Goal: Check status: Check status

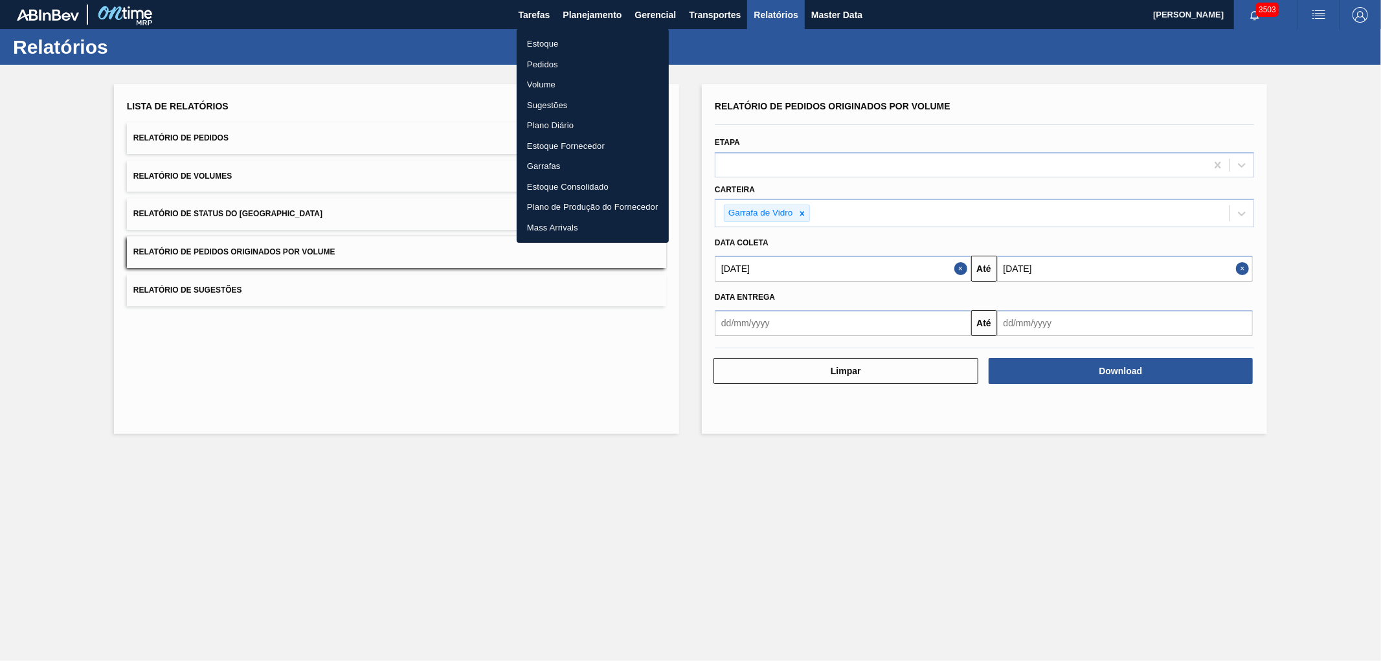
click at [542, 67] on li "Pedidos" at bounding box center [593, 64] width 152 height 21
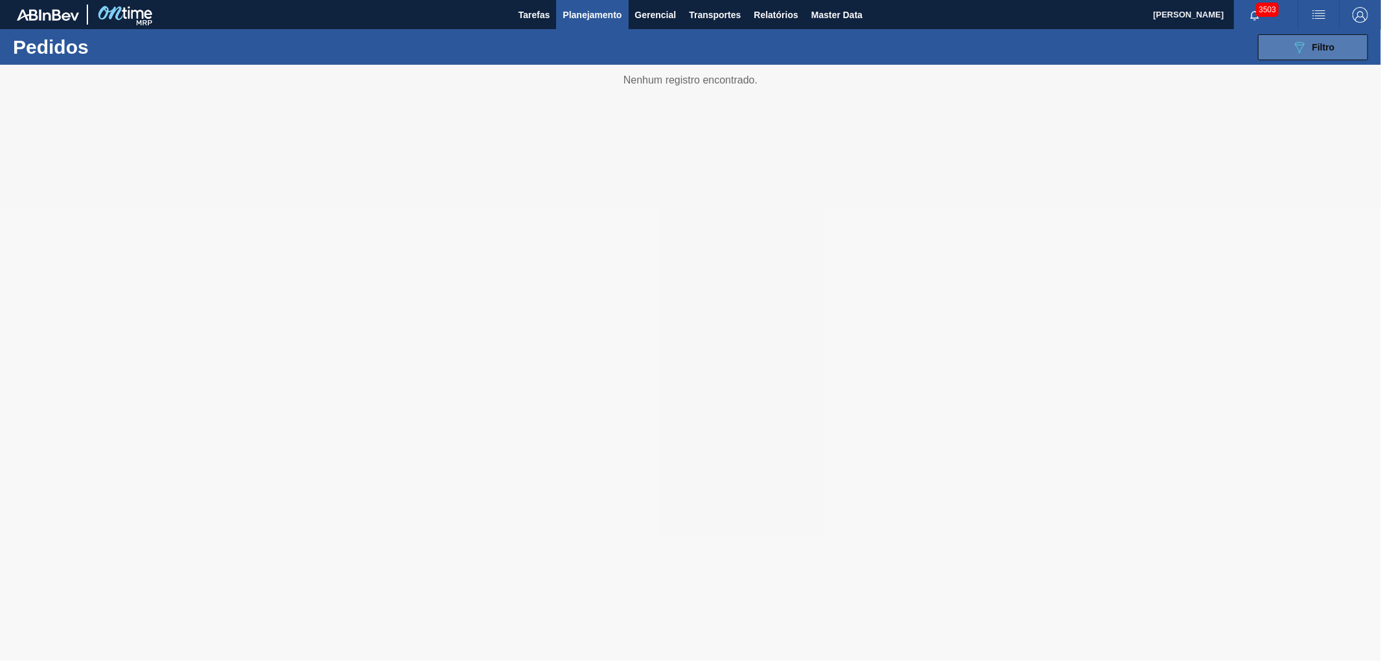
click at [1322, 54] on div "089F7B8B-B2A5-4AFE-B5C0-19BA573D28AC Filtro" at bounding box center [1312, 47] width 43 height 16
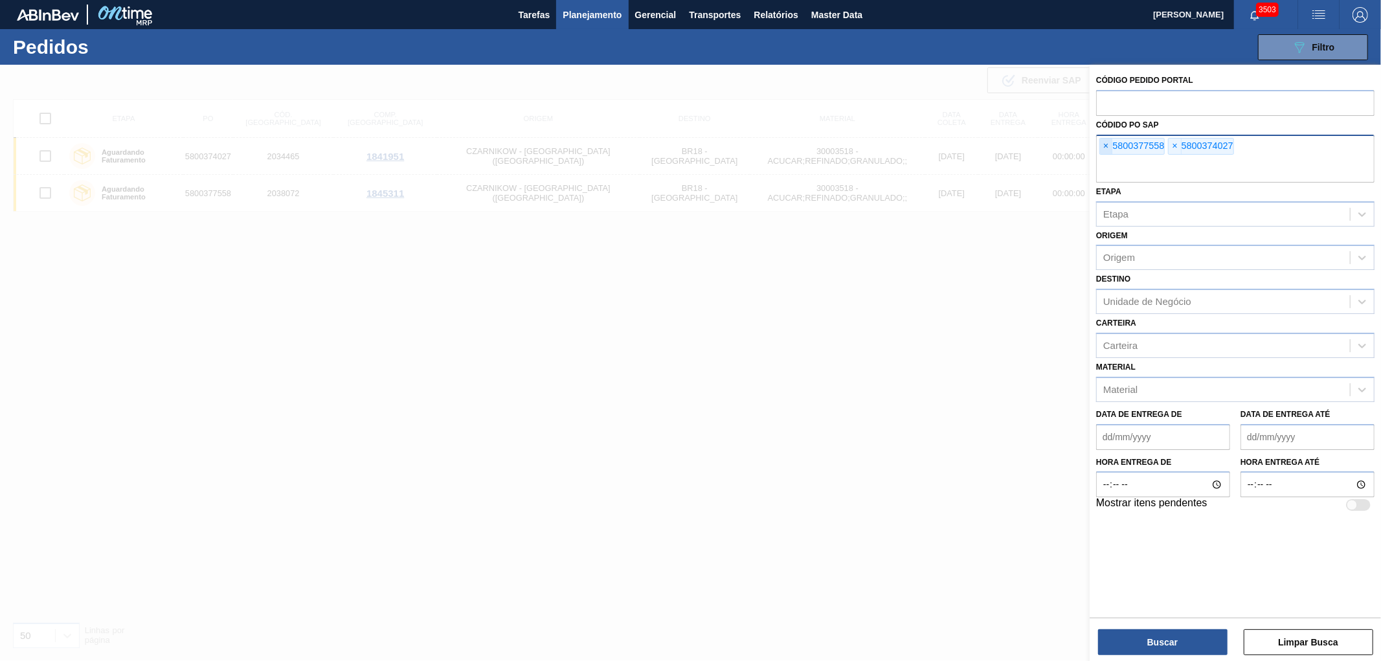
click at [1105, 147] on span "×" at bounding box center [1106, 147] width 12 height 16
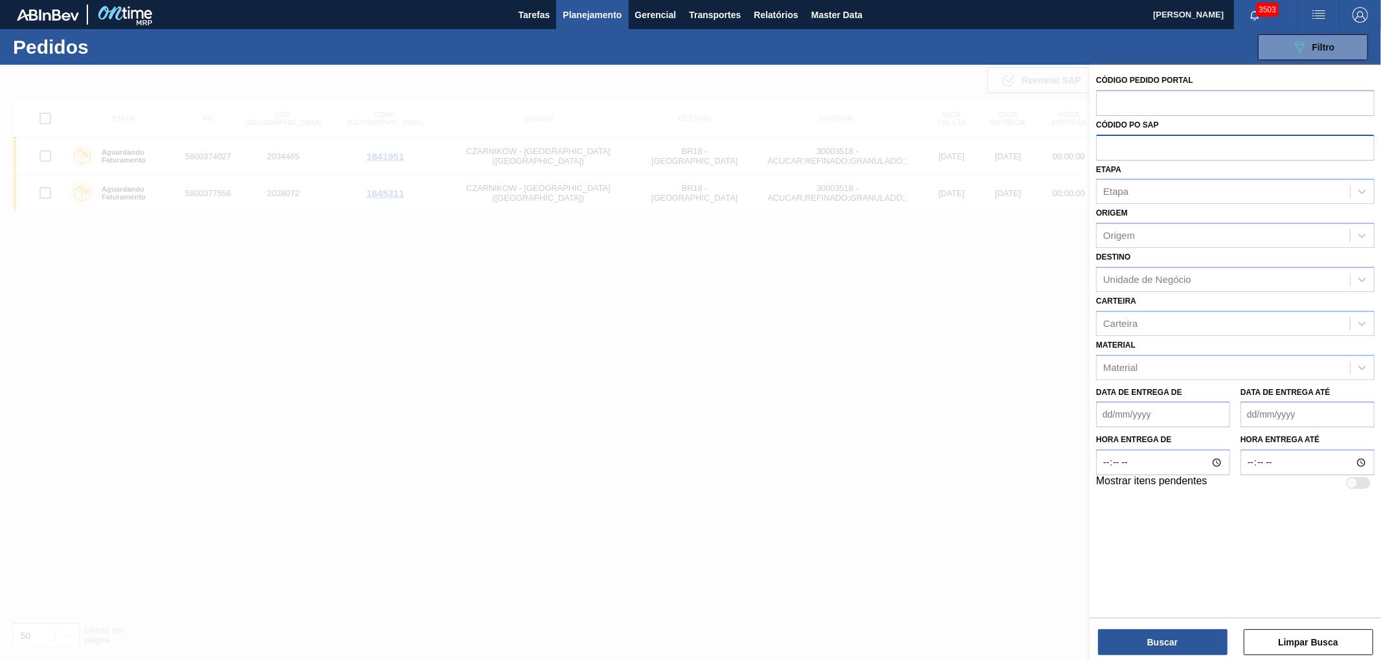
click at [1105, 147] on input "text" at bounding box center [1235, 147] width 278 height 25
paste input "text"
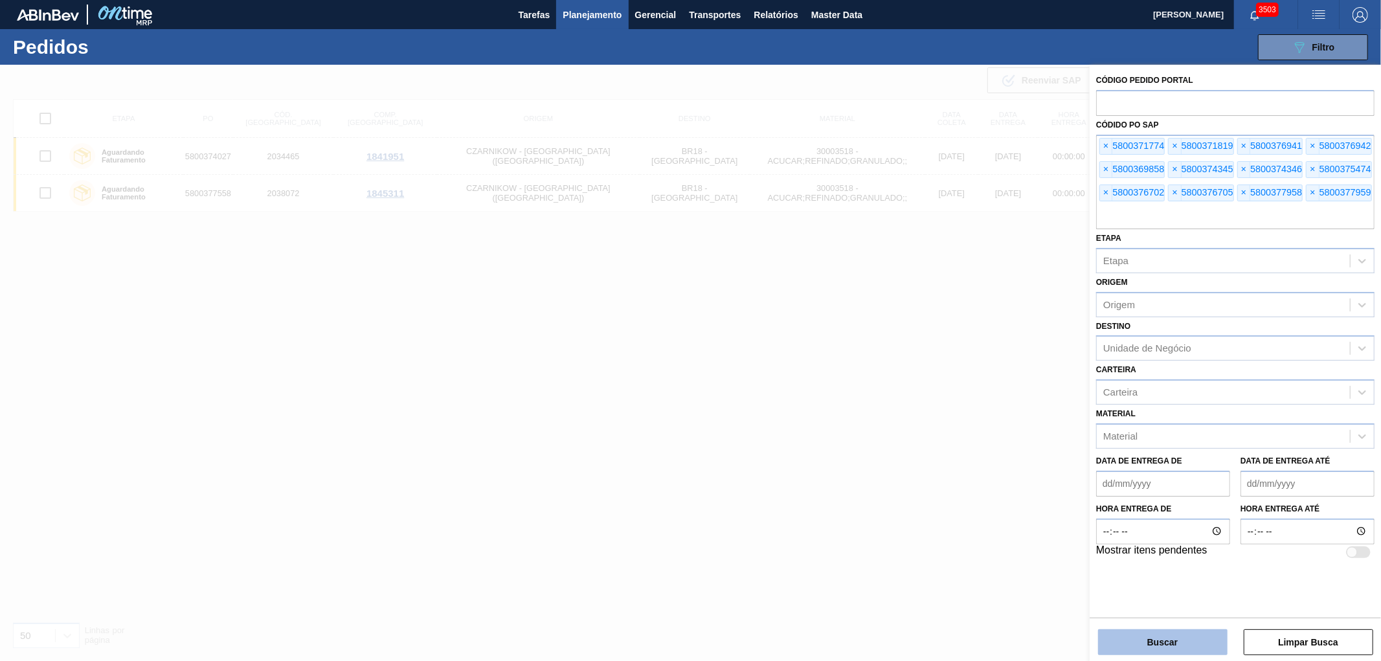
click at [1166, 645] on button "Buscar" at bounding box center [1162, 642] width 129 height 26
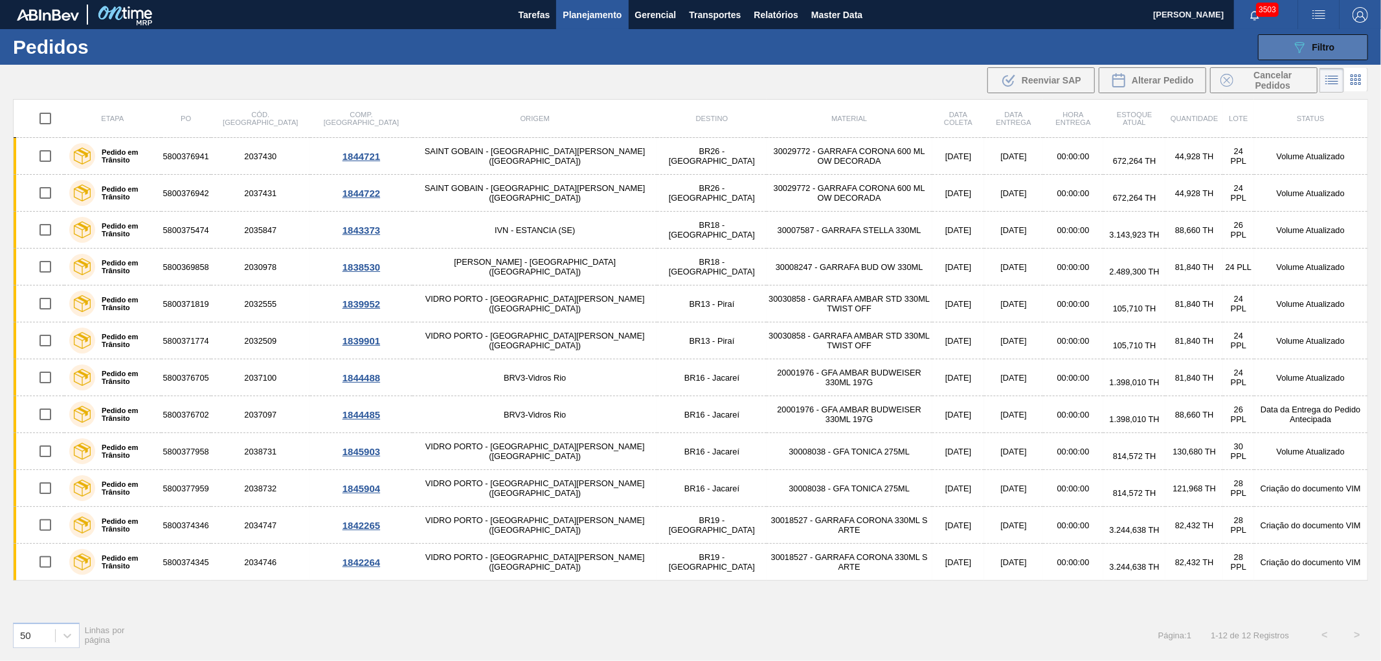
click at [1339, 50] on button "089F7B8B-B2A5-4AFE-B5C0-19BA573D28AC Filtro" at bounding box center [1313, 47] width 110 height 26
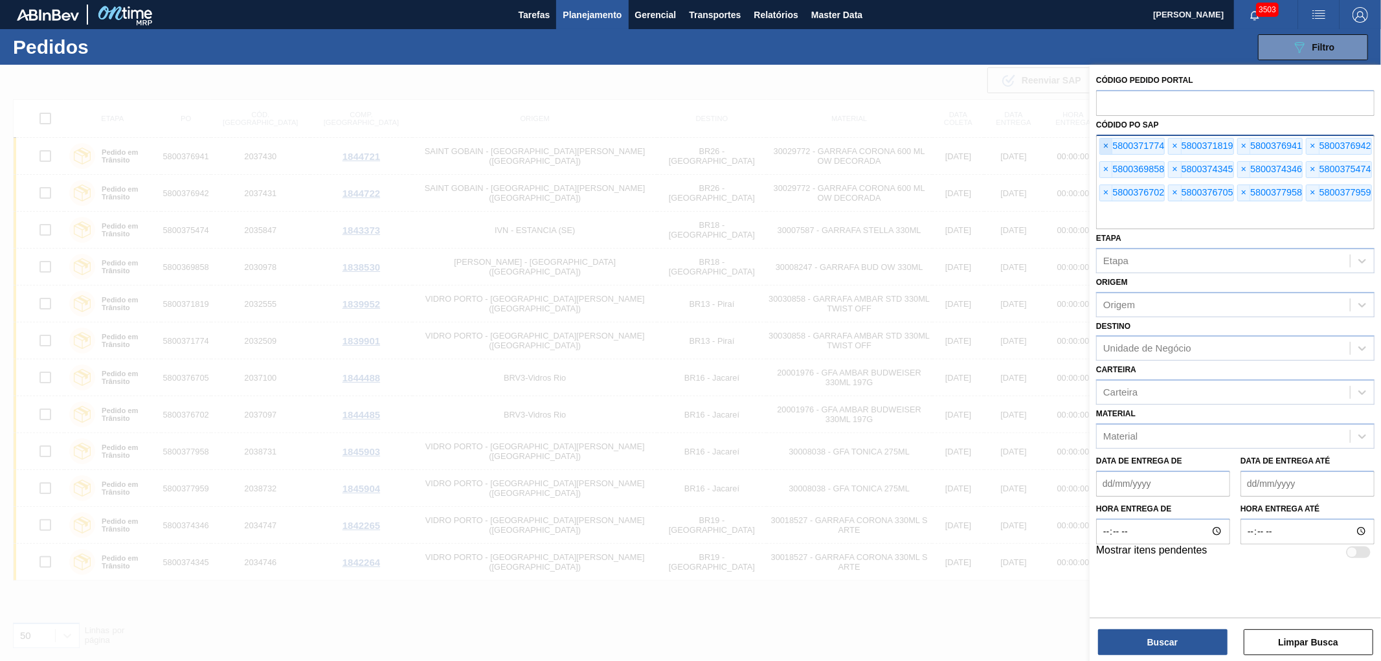
click at [1109, 139] on span "×" at bounding box center [1106, 147] width 12 height 16
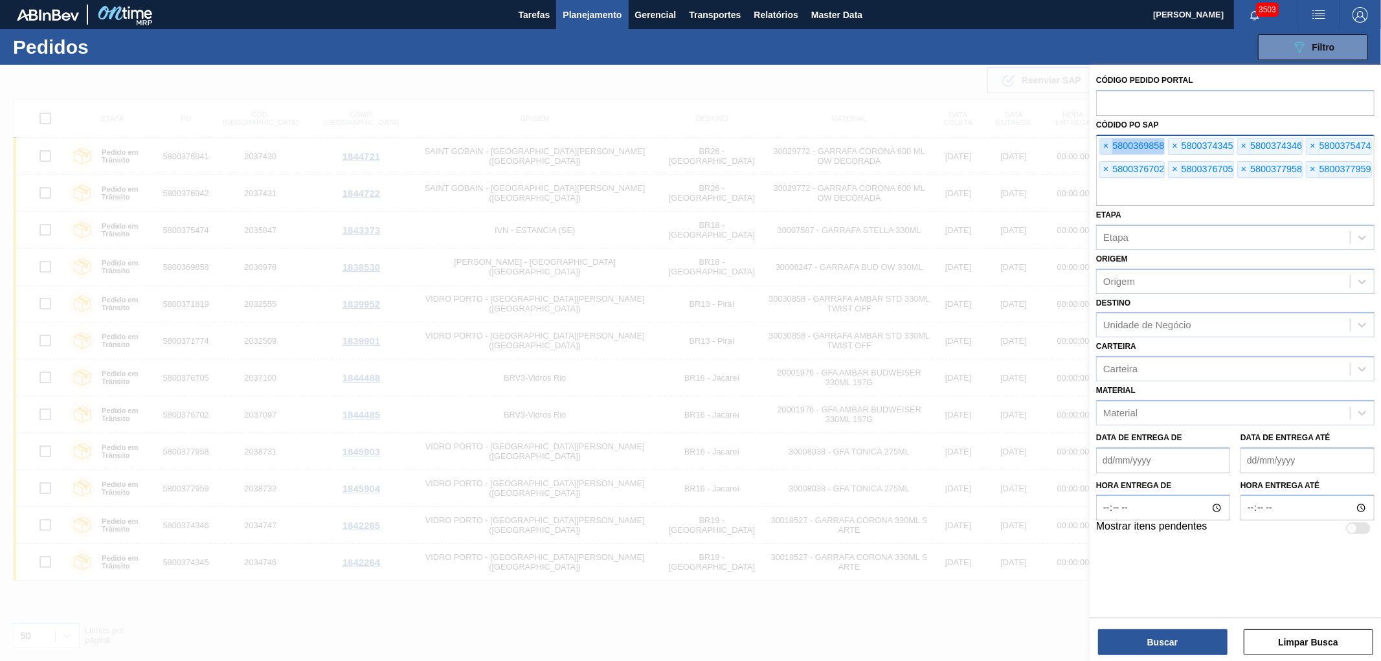
click at [1108, 139] on span "×" at bounding box center [1106, 147] width 12 height 16
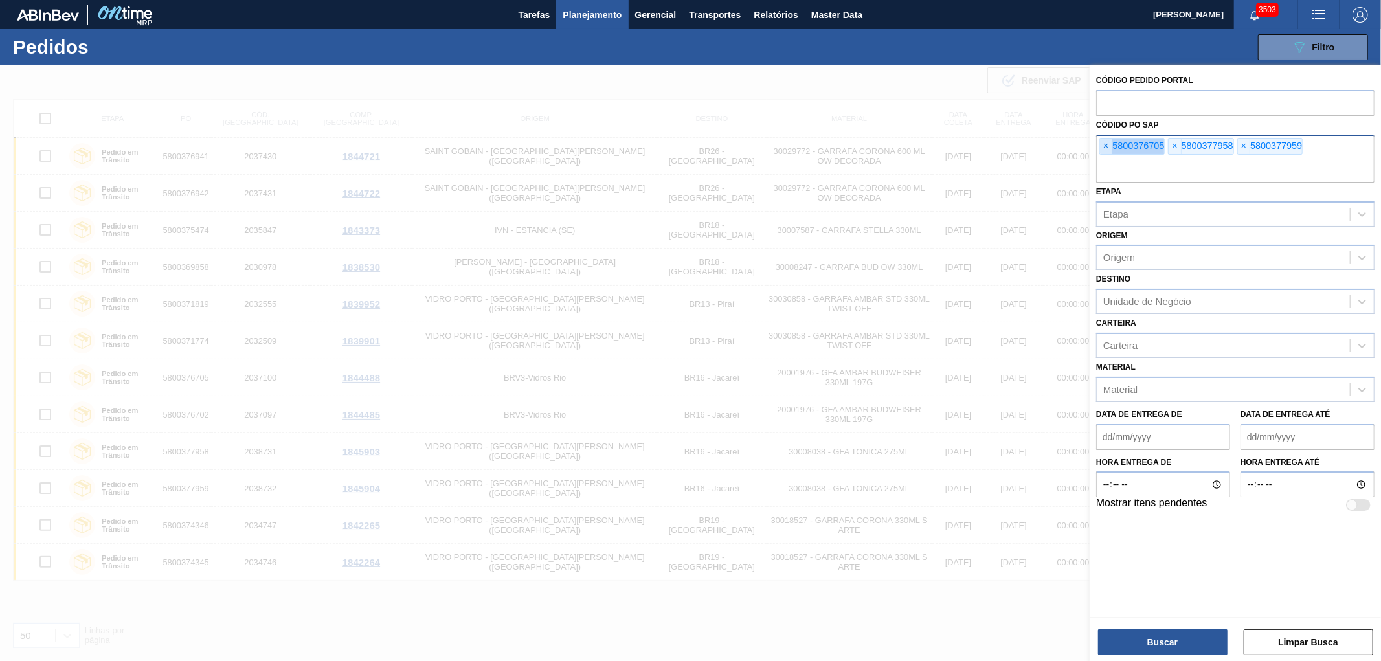
click at [1108, 139] on span "×" at bounding box center [1106, 147] width 12 height 16
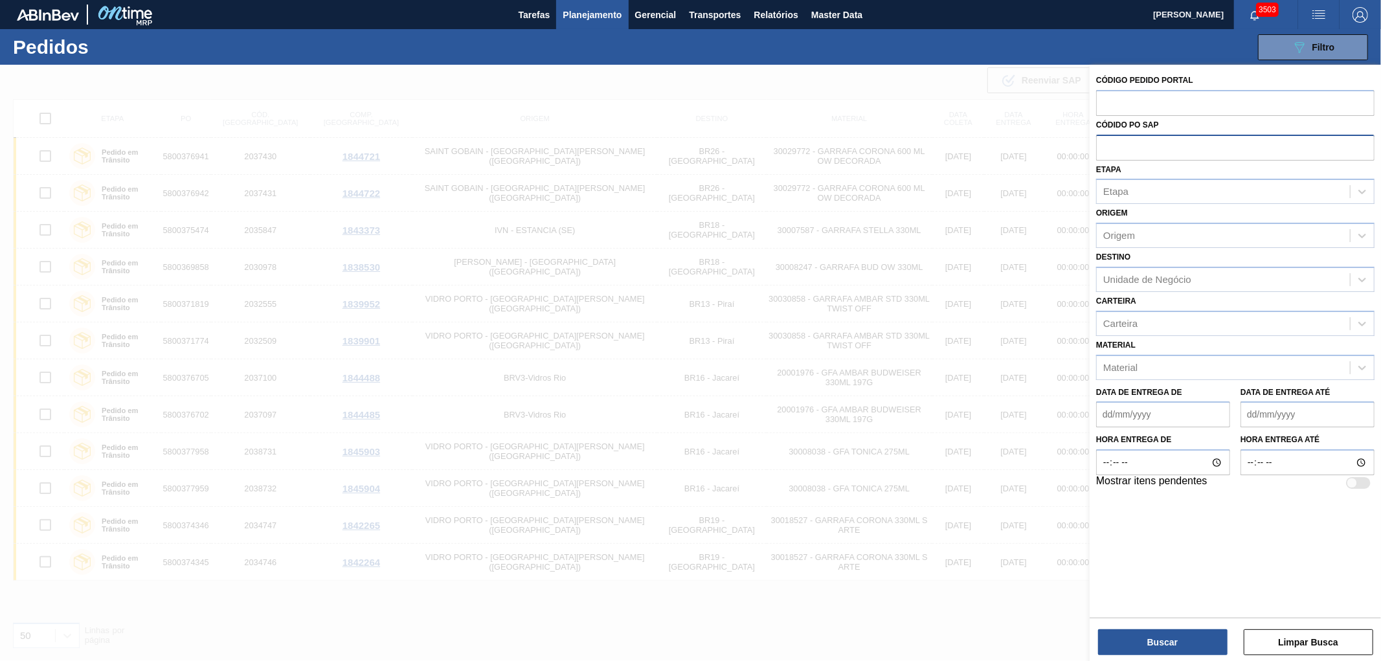
click at [1108, 139] on input "text" at bounding box center [1235, 147] width 278 height 25
paste input "5800358263"
type input "5800358263"
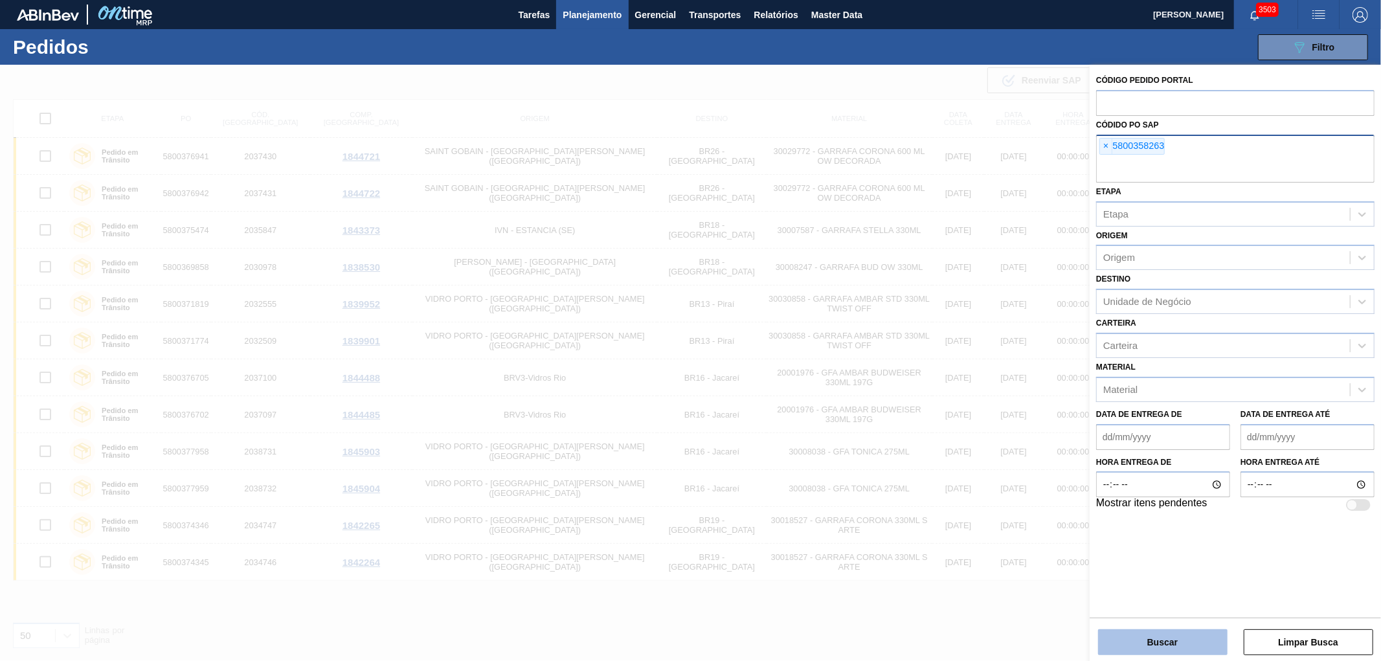
click at [1134, 637] on button "Buscar" at bounding box center [1162, 642] width 129 height 26
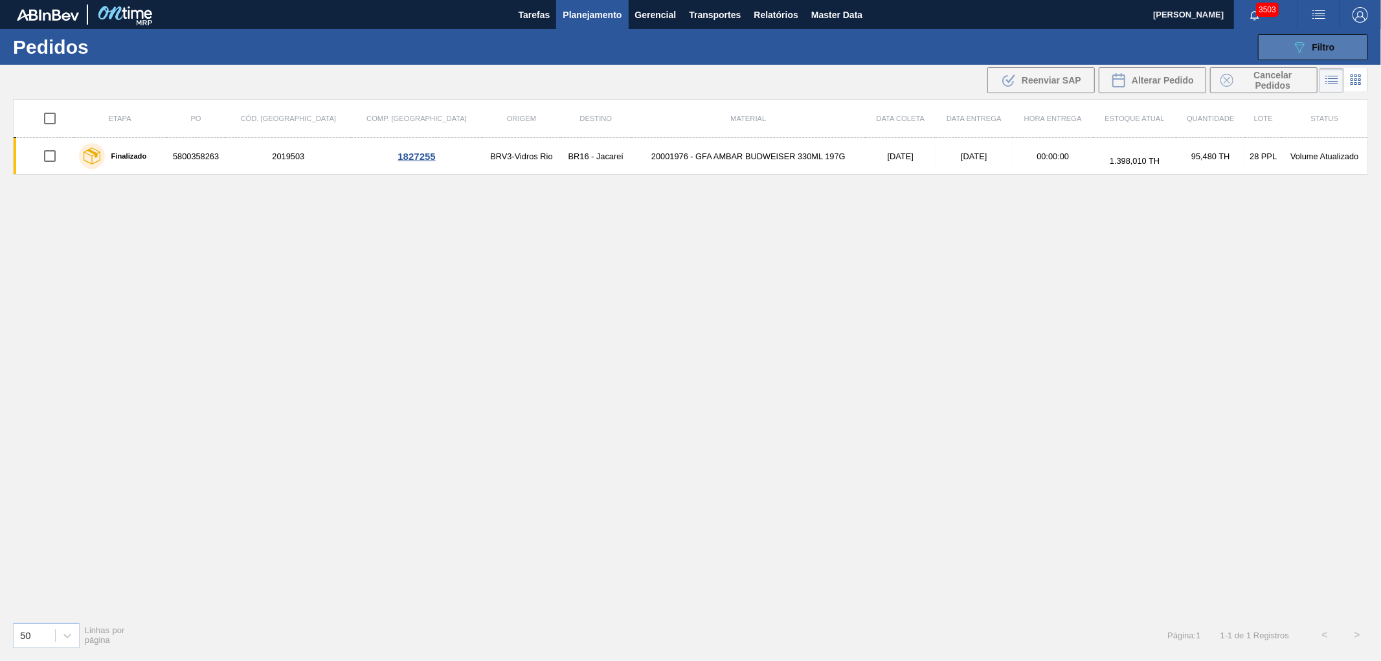
click at [1278, 47] on button "089F7B8B-B2A5-4AFE-B5C0-19BA573D28AC Filtro" at bounding box center [1313, 47] width 110 height 26
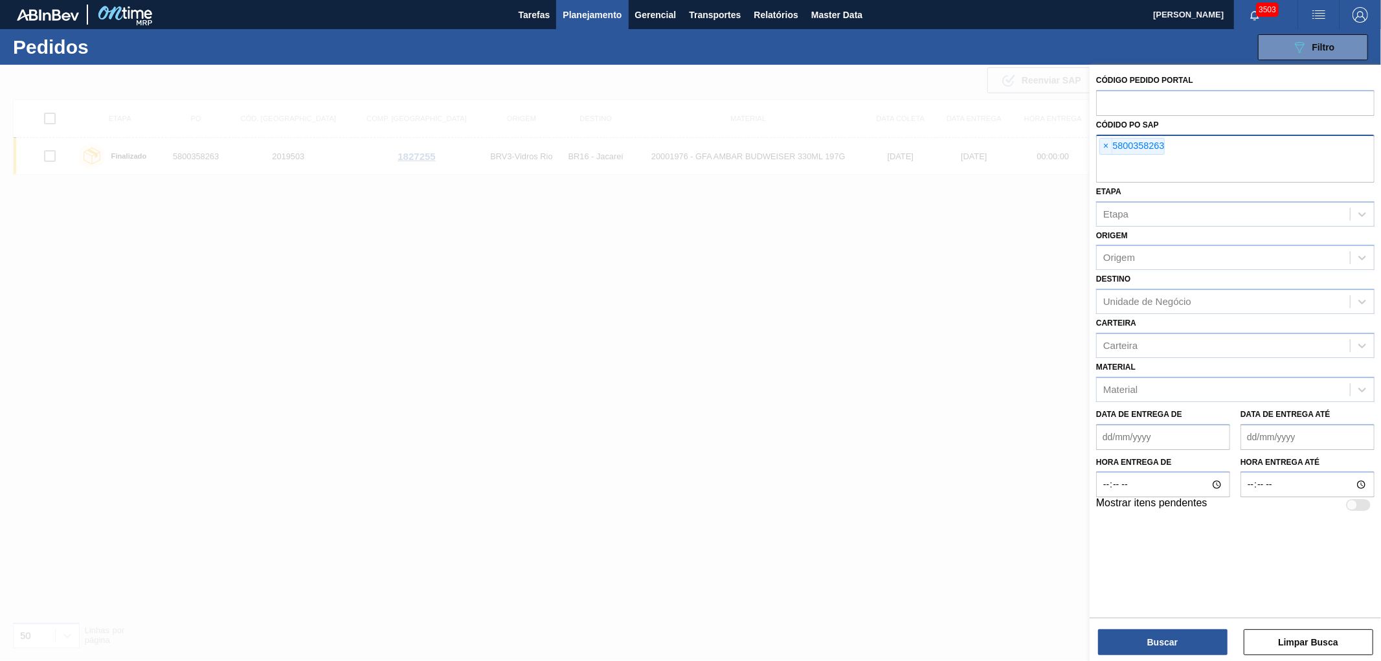
click at [1114, 151] on div "× 5800358263" at bounding box center [1131, 146] width 65 height 17
click at [1106, 142] on span "×" at bounding box center [1106, 147] width 12 height 16
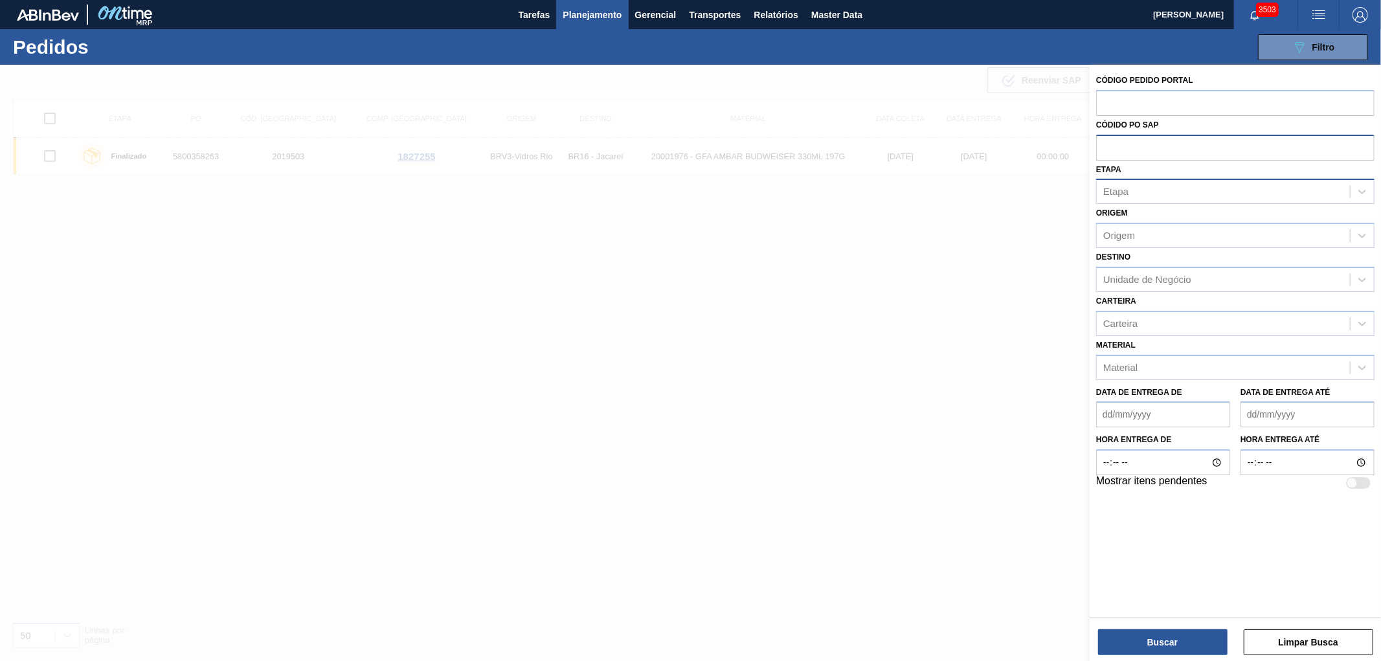
paste input "5800375475"
type input "5800375475"
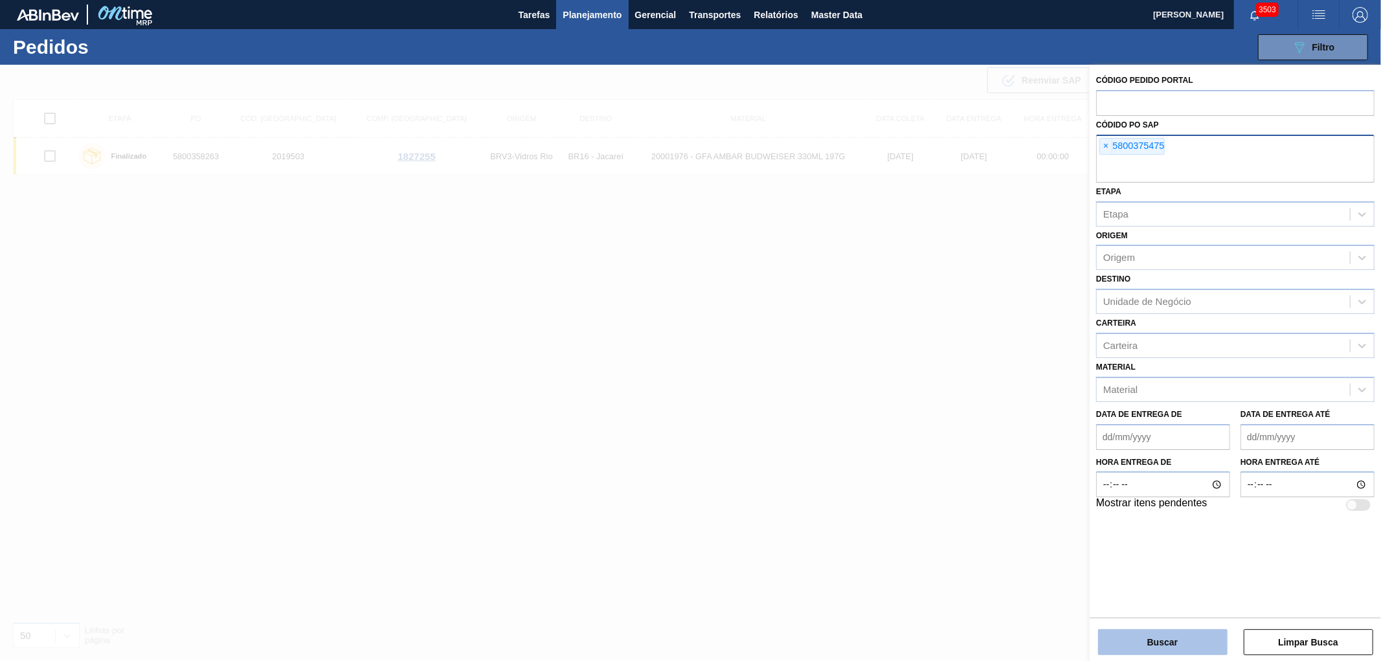
click at [1148, 643] on button "Buscar" at bounding box center [1162, 642] width 129 height 26
